Goal: Task Accomplishment & Management: Manage account settings

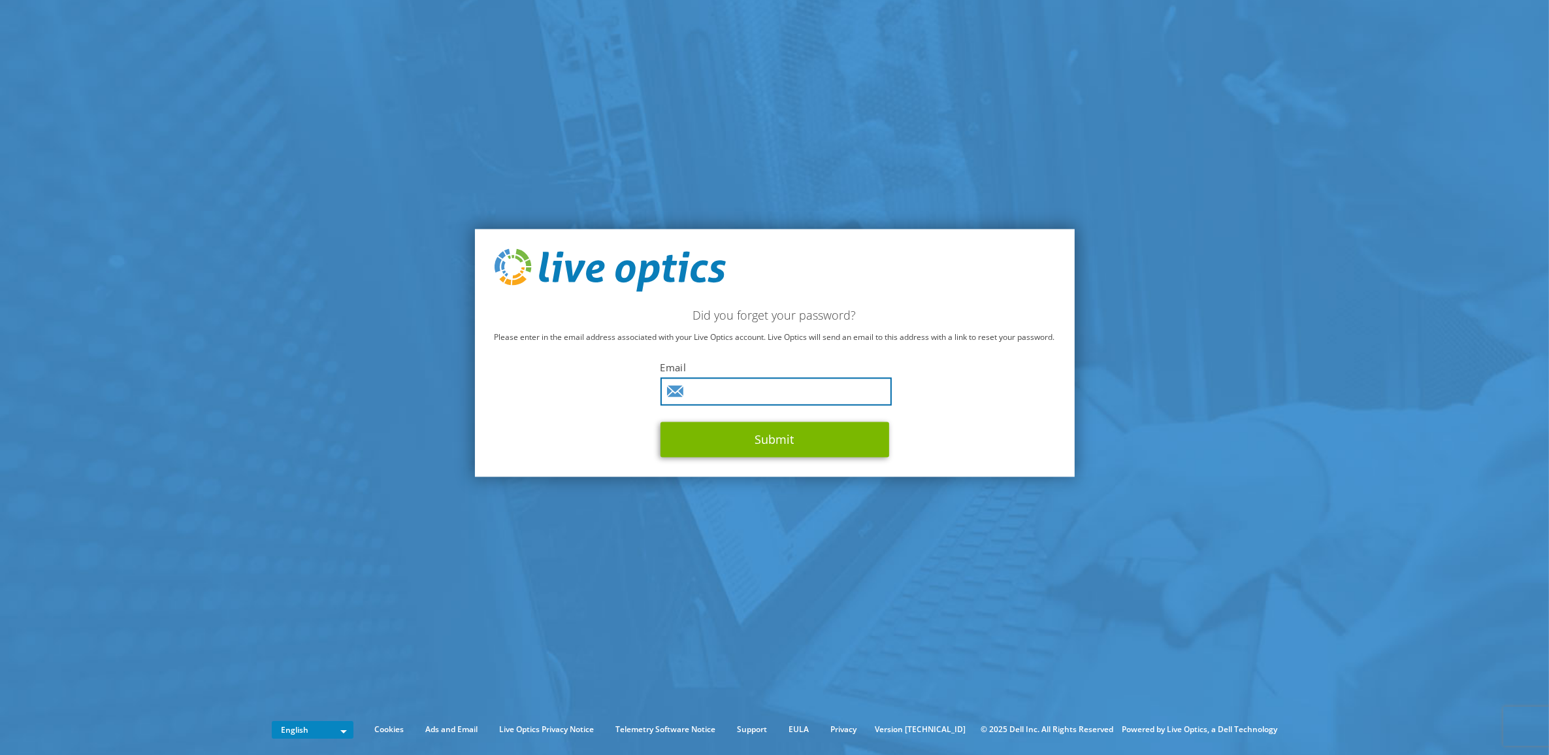
click at [851, 397] on input "text" at bounding box center [776, 391] width 231 height 28
type input "[EMAIL_ADDRESS][PERSON_NAME][DOMAIN_NAME]"
click at [779, 443] on button "Submit" at bounding box center [775, 438] width 229 height 35
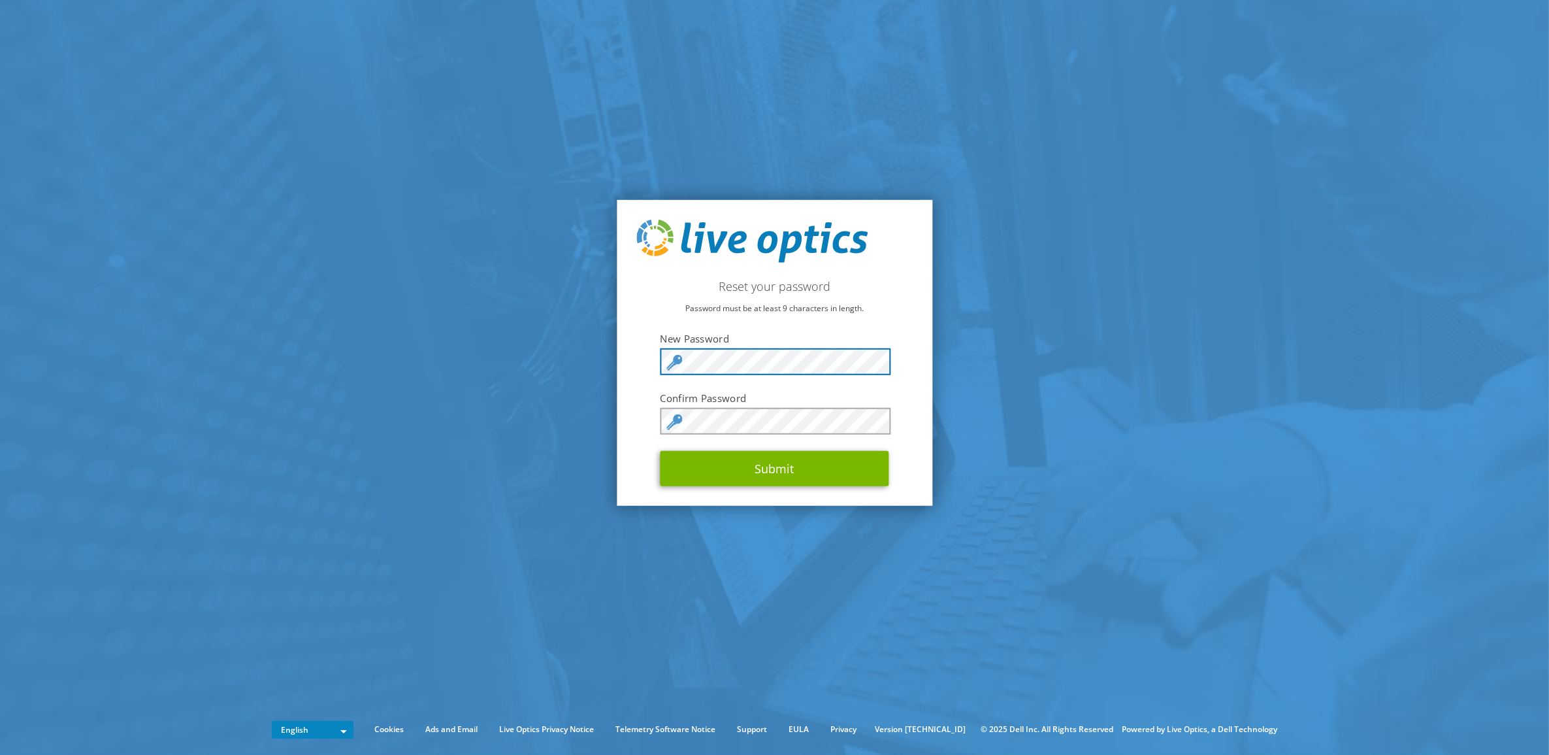
click at [609, 374] on section "Reset your password Password must be at least 9 characters in length. New Passw…" at bounding box center [774, 353] width 1549 height 706
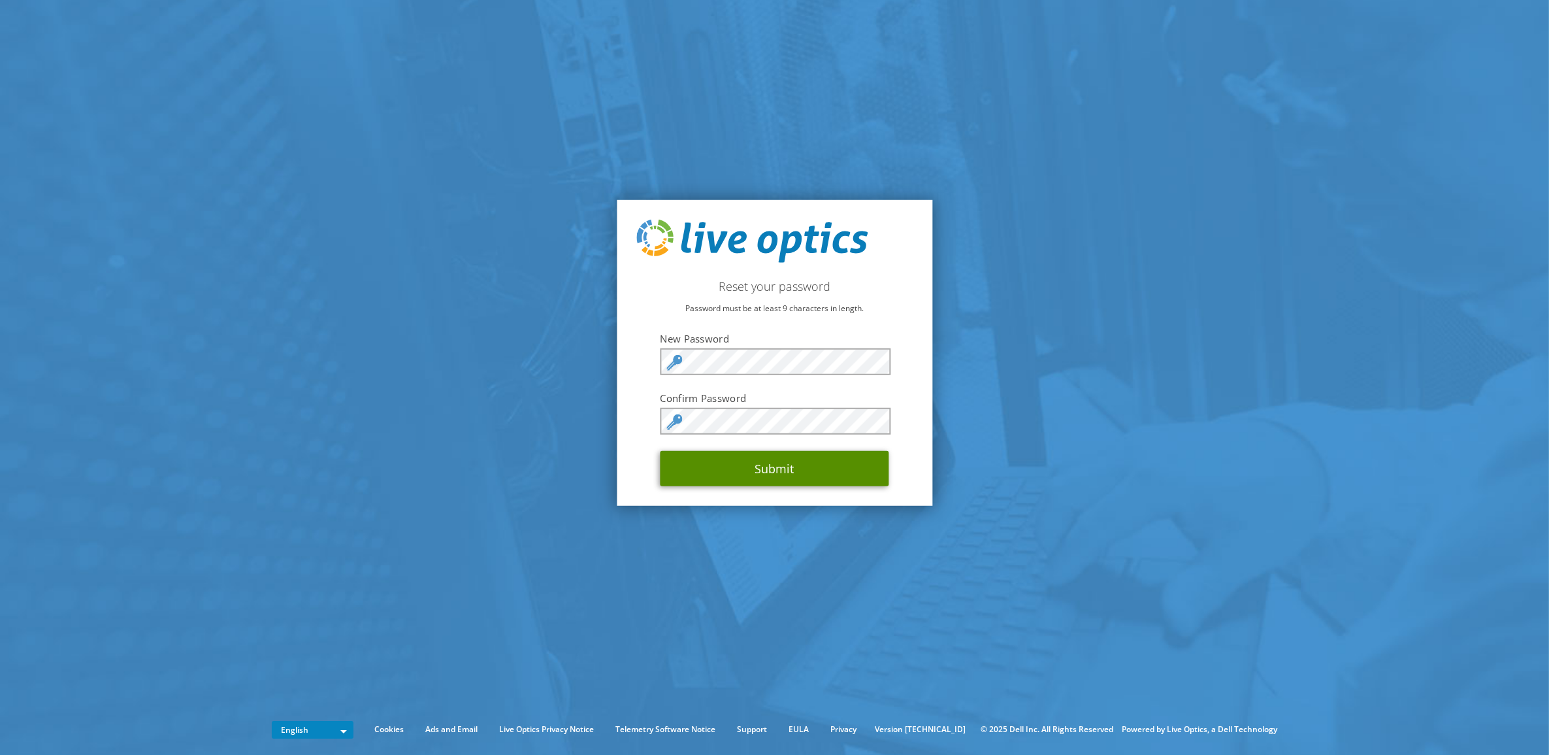
click at [766, 461] on button "Submit" at bounding box center [775, 468] width 229 height 35
